Goal: Book appointment/travel/reservation

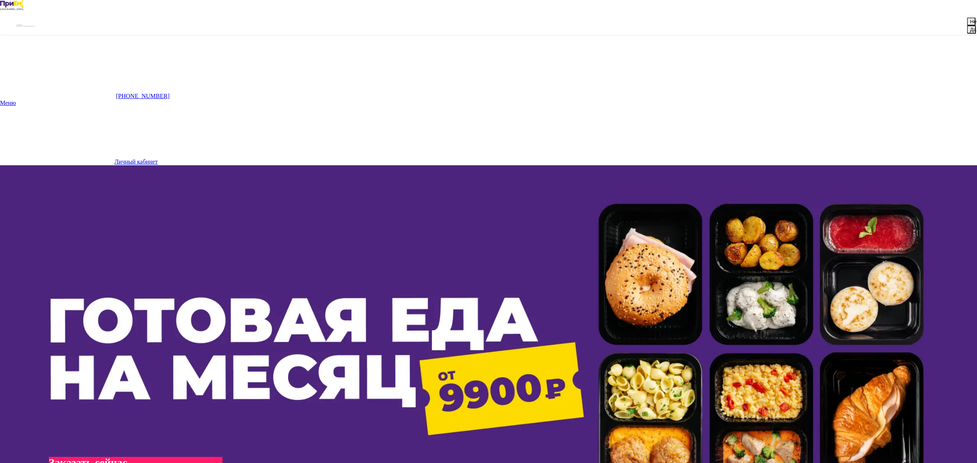
click at [967, 34] on button "Да" at bounding box center [971, 30] width 9 height 8
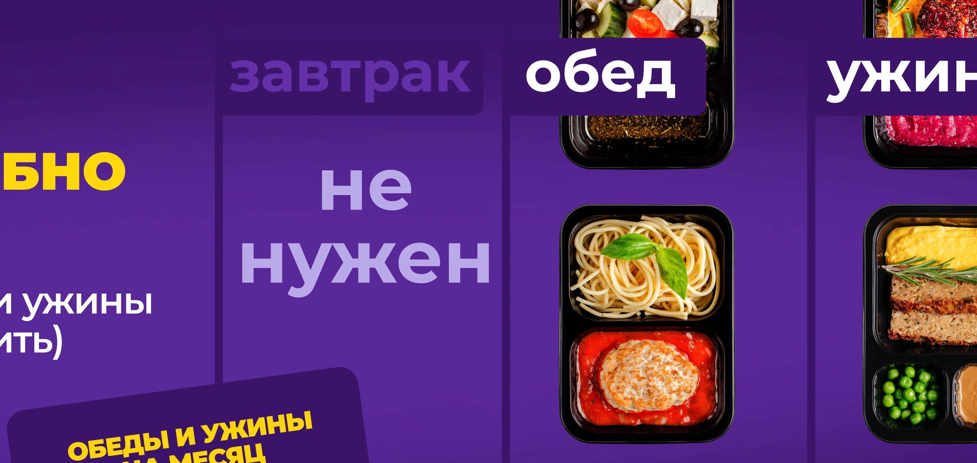
scroll to position [647, 0]
